Goal: Task Accomplishment & Management: Complete application form

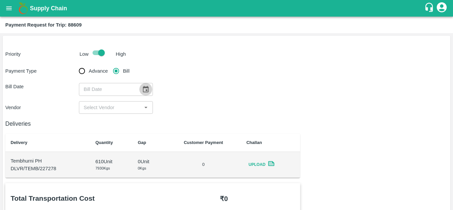
click at [143, 89] on icon "Choose date" at bounding box center [145, 89] width 7 height 7
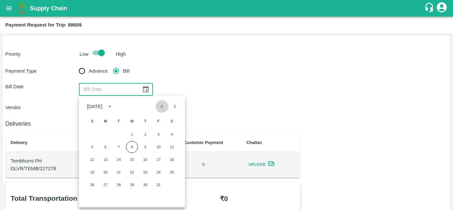
click at [160, 107] on icon "Previous month" at bounding box center [161, 106] width 7 height 7
click at [160, 159] on button "19" at bounding box center [159, 160] width 12 height 12
type input "[DATE]"
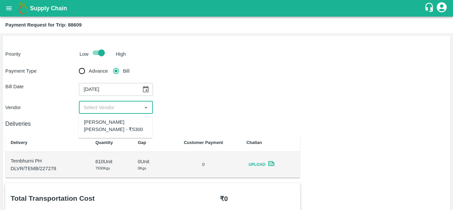
click at [119, 108] on input "input" at bounding box center [110, 107] width 59 height 9
click at [104, 125] on div "[PERSON_NAME] [PERSON_NAME] - ₹5300" at bounding box center [115, 126] width 63 height 15
type input "[PERSON_NAME] [PERSON_NAME] - ₹5300"
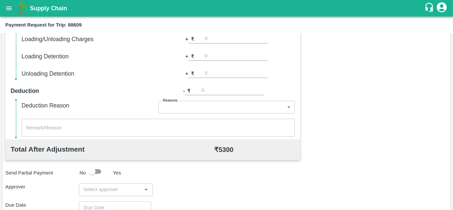
scroll to position [302, 0]
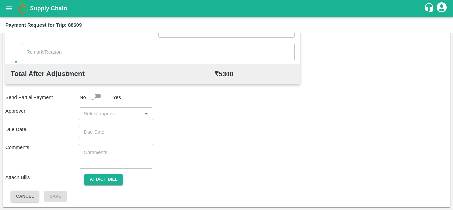
click at [100, 112] on input "input" at bounding box center [110, 114] width 59 height 9
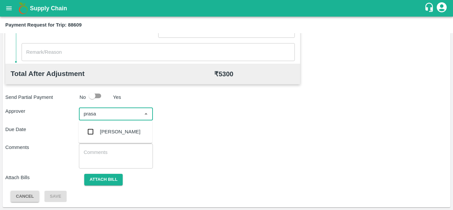
type input "prasad"
click at [123, 133] on div "[PERSON_NAME]" at bounding box center [120, 131] width 40 height 7
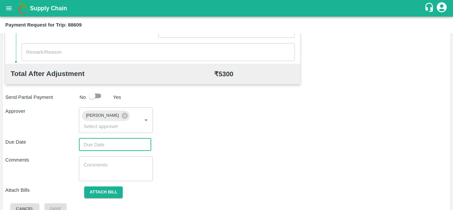
type input "DD/MM/YYYY hh:mm aa"
click at [80, 144] on input "DD/MM/YYYY hh:mm aa" at bounding box center [113, 144] width 68 height 13
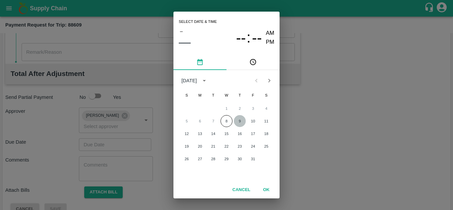
click at [240, 122] on button "9" at bounding box center [240, 121] width 12 height 12
type input "[DATE] 12:00 AM"
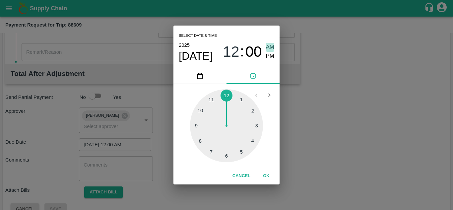
click at [272, 48] on span "AM" at bounding box center [270, 47] width 9 height 9
click at [268, 176] on button "OK" at bounding box center [266, 176] width 21 height 12
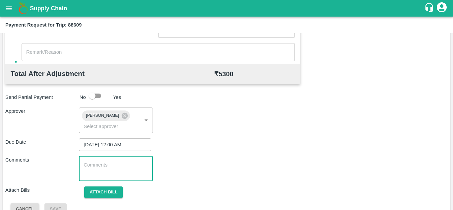
click at [119, 169] on textarea at bounding box center [116, 169] width 64 height 14
paste textarea "T"
type textarea "Transport Bill"
click at [198, 169] on div "Comments Transport Bill x ​" at bounding box center [226, 168] width 443 height 25
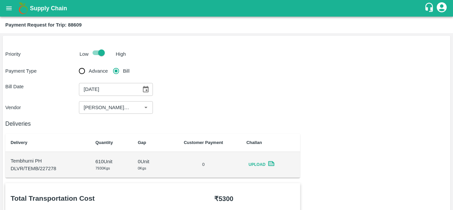
scroll to position [315, 0]
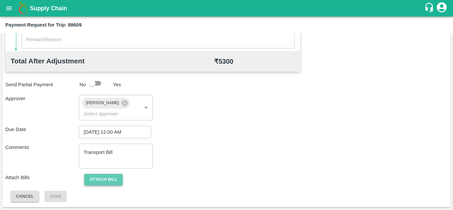
click at [109, 179] on button "Attach bill" at bounding box center [103, 180] width 39 height 12
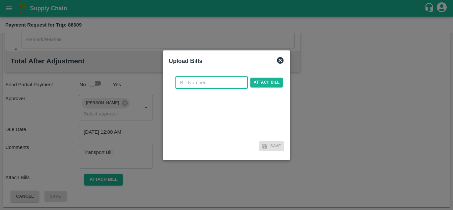
click at [184, 87] on input "text" at bounding box center [212, 82] width 72 height 13
type input "319"
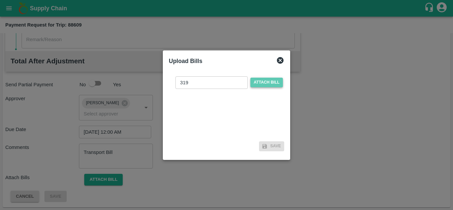
click at [268, 78] on span "Attach bill" at bounding box center [267, 83] width 33 height 10
click at [0, 0] on input "Attach bill" at bounding box center [0, 0] width 0 height 0
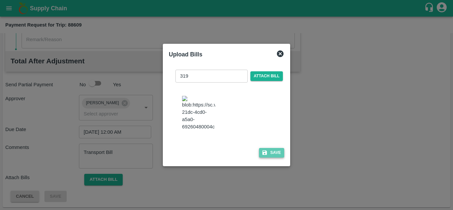
click at [277, 158] on button "Save" at bounding box center [271, 153] width 25 height 10
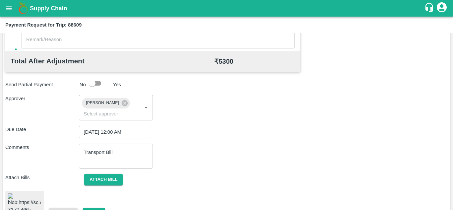
scroll to position [359, 0]
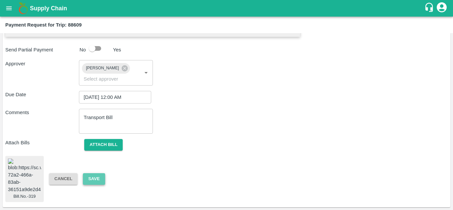
click at [97, 173] on button "Save" at bounding box center [94, 179] width 22 height 12
click at [109, 139] on button "Attach bill" at bounding box center [103, 145] width 39 height 12
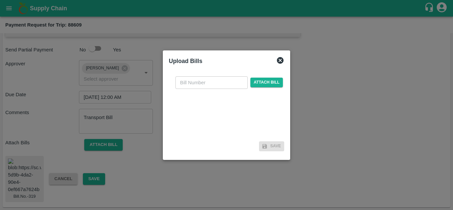
click at [280, 58] on icon at bounding box center [280, 60] width 7 height 7
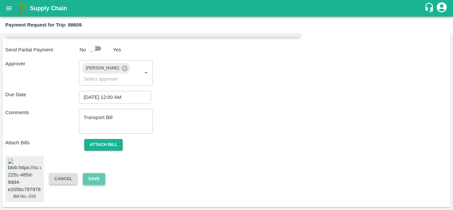
click at [100, 173] on button "Save" at bounding box center [94, 179] width 22 height 12
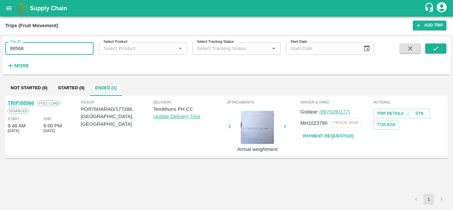
click at [36, 47] on input "88568" at bounding box center [49, 48] width 88 height 13
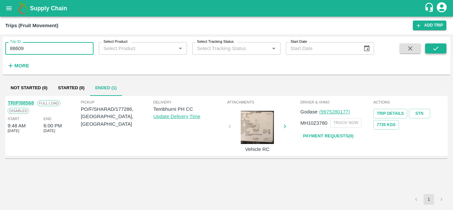
type input "88609"
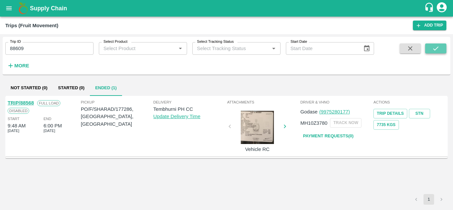
click at [438, 48] on icon "submit" at bounding box center [436, 48] width 7 height 7
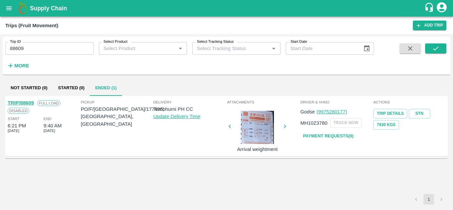
click at [28, 103] on link "TRIP/88609" at bounding box center [21, 102] width 26 height 5
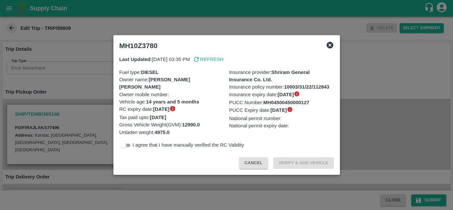
click at [127, 145] on input "checkbox" at bounding box center [124, 145] width 24 height 8
checkbox input "true"
click at [313, 162] on button "Verify & Add Vehicle" at bounding box center [304, 163] width 61 height 12
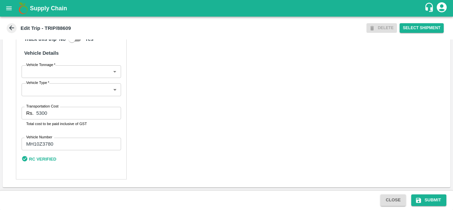
scroll to position [493, 0]
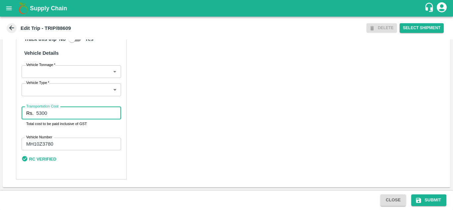
click at [48, 117] on input "5300" at bounding box center [78, 113] width 85 height 13
type input "5313"
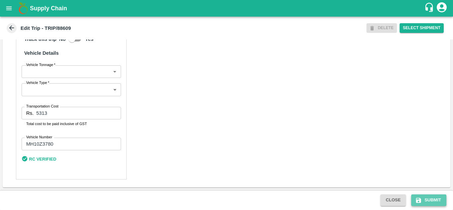
click at [438, 199] on button "Submit" at bounding box center [429, 201] width 35 height 12
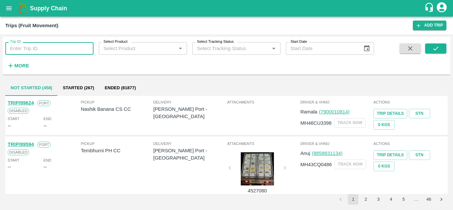
click at [21, 45] on input "Trip ID" at bounding box center [49, 48] width 88 height 13
type input "88609"
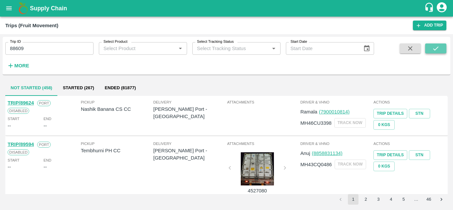
click at [437, 49] on icon "submit" at bounding box center [436, 48] width 7 height 7
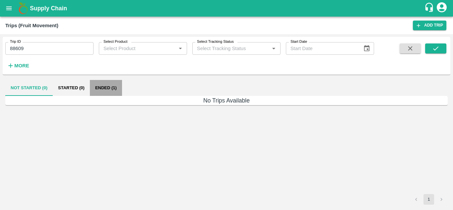
click at [108, 83] on button "Ended (1)" at bounding box center [106, 88] width 32 height 16
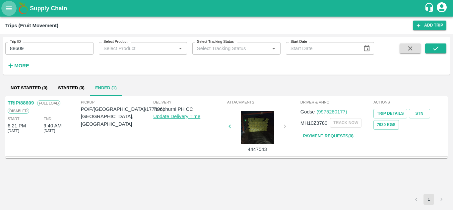
click at [8, 10] on icon "open drawer" at bounding box center [8, 8] width 7 height 7
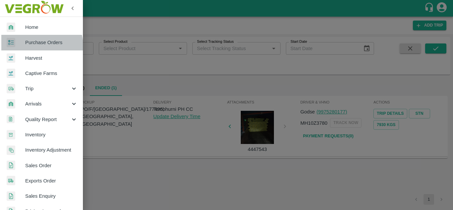
click at [38, 46] on span "Purchase Orders" at bounding box center [51, 42] width 52 height 7
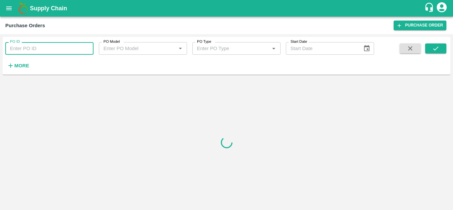
click at [11, 50] on input "PO ID" at bounding box center [49, 48] width 88 height 13
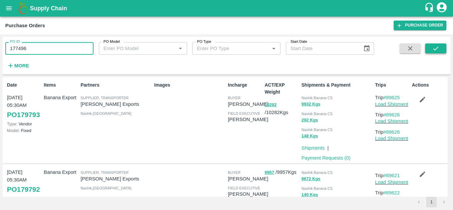
type input "177496"
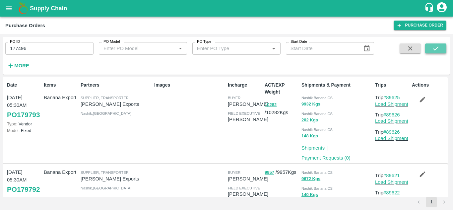
click at [437, 48] on icon "submit" at bounding box center [436, 48] width 7 height 7
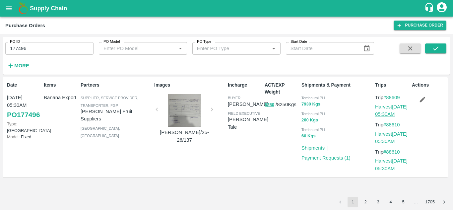
click at [389, 105] on link "Harvest 19 Sep, 05:30AM" at bounding box center [391, 110] width 33 height 13
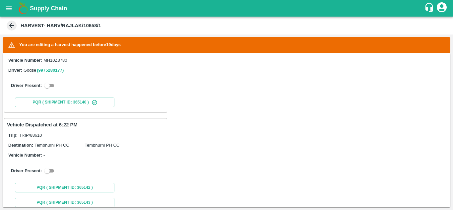
scroll to position [159, 0]
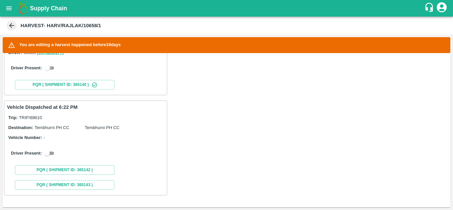
click at [52, 67] on input "checkbox" at bounding box center [47, 68] width 24 height 8
checkbox input "true"
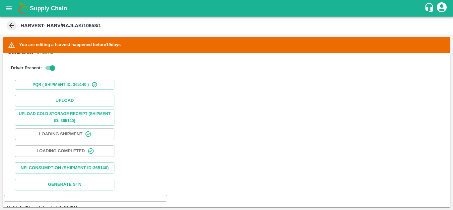
scroll to position [214, 0]
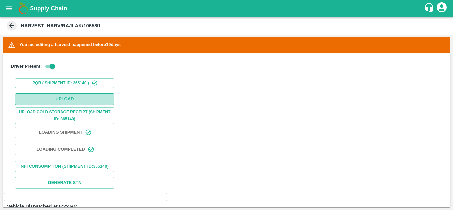
click at [64, 98] on button "Upload" at bounding box center [65, 99] width 100 height 12
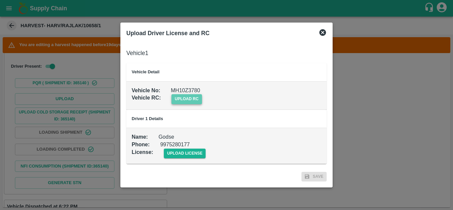
click at [184, 95] on span "upload rc" at bounding box center [187, 99] width 31 height 10
click at [0, 0] on input "upload rc" at bounding box center [0, 0] width 0 height 0
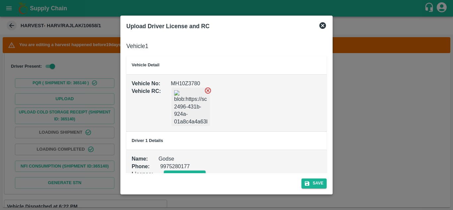
click at [206, 91] on icon at bounding box center [207, 90] width 7 height 7
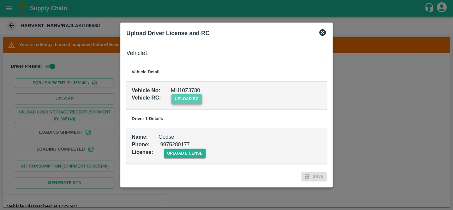
click at [176, 98] on span "upload rc" at bounding box center [187, 99] width 31 height 10
click at [0, 0] on input "upload rc" at bounding box center [0, 0] width 0 height 0
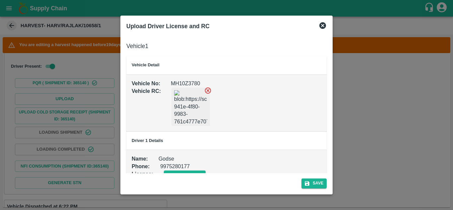
scroll to position [15, 0]
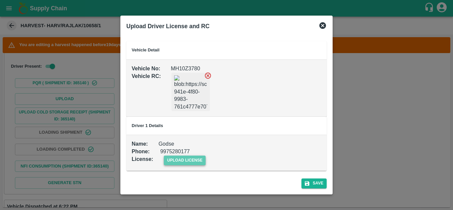
click at [189, 158] on span "upload license" at bounding box center [185, 161] width 42 height 10
click at [0, 0] on input "upload license" at bounding box center [0, 0] width 0 height 0
click at [322, 180] on button "Save" at bounding box center [314, 184] width 25 height 10
click at [324, 23] on icon at bounding box center [323, 25] width 7 height 7
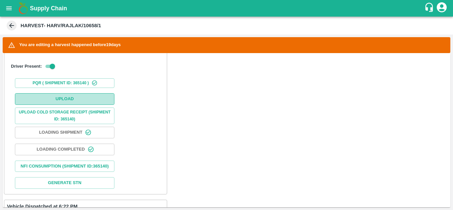
click at [63, 98] on button "Upload" at bounding box center [65, 99] width 100 height 12
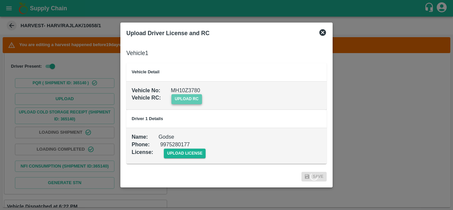
click at [196, 97] on span "upload rc" at bounding box center [187, 99] width 31 height 10
click at [0, 0] on input "upload rc" at bounding box center [0, 0] width 0 height 0
click at [187, 100] on span "upload rc" at bounding box center [187, 99] width 31 height 10
click at [0, 0] on input "upload rc" at bounding box center [0, 0] width 0 height 0
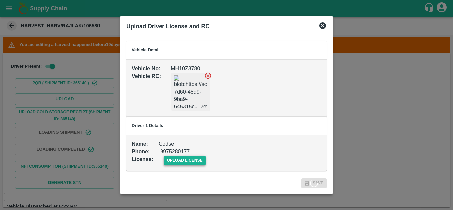
click at [182, 159] on span "upload license" at bounding box center [185, 161] width 42 height 10
click at [0, 0] on input "upload license" at bounding box center [0, 0] width 0 height 0
click at [316, 180] on icon at bounding box center [314, 183] width 10 height 10
click at [370, 63] on div at bounding box center [226, 105] width 453 height 210
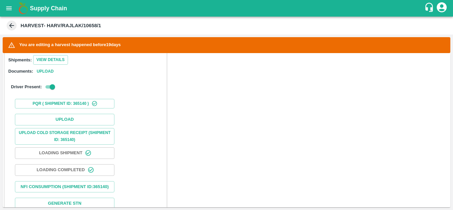
scroll to position [192, 0]
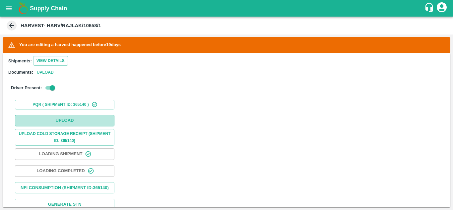
click at [73, 121] on button "Upload" at bounding box center [65, 121] width 100 height 12
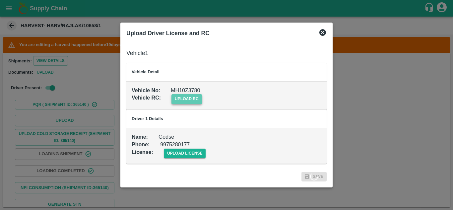
click at [184, 97] on span "upload rc" at bounding box center [187, 99] width 31 height 10
click at [0, 0] on input "upload rc" at bounding box center [0, 0] width 0 height 0
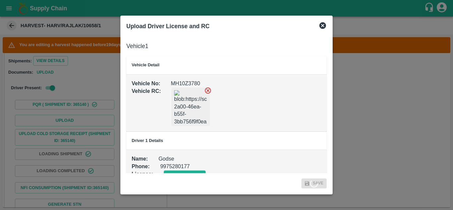
scroll to position [15, 0]
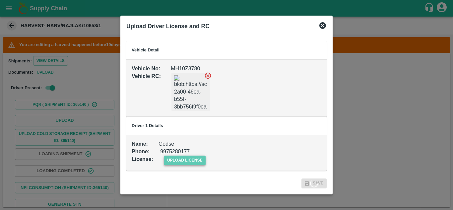
click at [181, 159] on span "upload license" at bounding box center [185, 161] width 42 height 10
click at [0, 0] on input "upload license" at bounding box center [0, 0] width 0 height 0
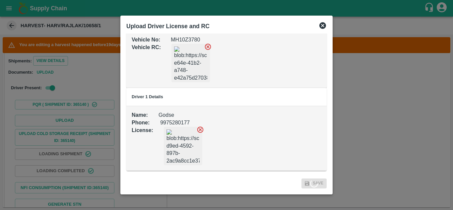
click at [365, 105] on div at bounding box center [226, 105] width 453 height 210
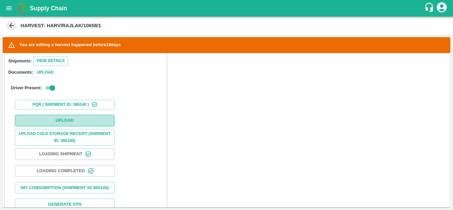
click at [66, 120] on button "Upload" at bounding box center [65, 121] width 100 height 12
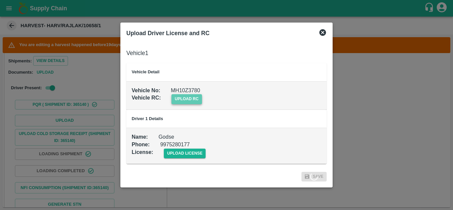
click at [197, 103] on span "upload rc" at bounding box center [187, 99] width 31 height 10
click at [0, 0] on input "upload rc" at bounding box center [0, 0] width 0 height 0
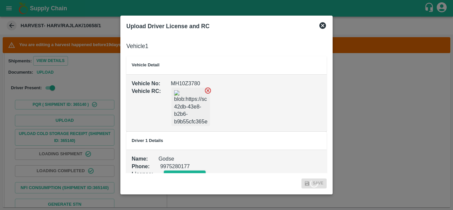
scroll to position [15, 0]
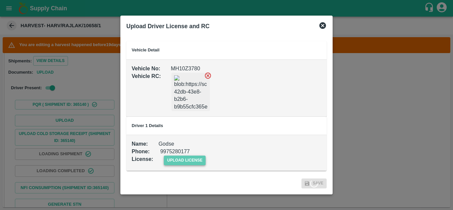
click at [189, 156] on span "upload license" at bounding box center [185, 161] width 42 height 10
click at [0, 0] on input "upload license" at bounding box center [0, 0] width 0 height 0
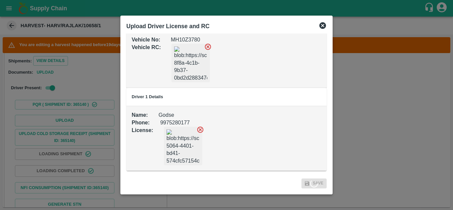
click at [318, 180] on span "Save" at bounding box center [314, 184] width 25 height 10
